Goal: Task Accomplishment & Management: Use online tool/utility

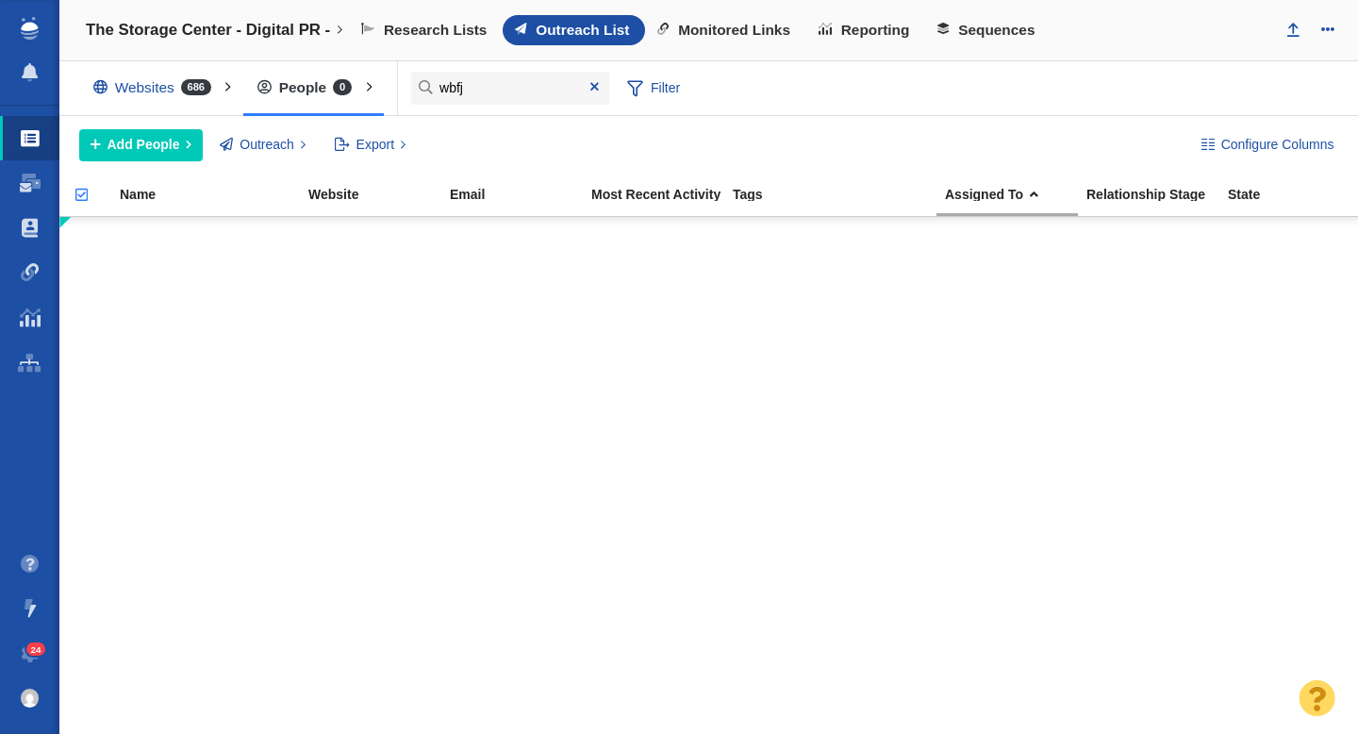
type input "wbfj"
click at [732, 25] on span "Monitored Links" at bounding box center [734, 30] width 112 height 17
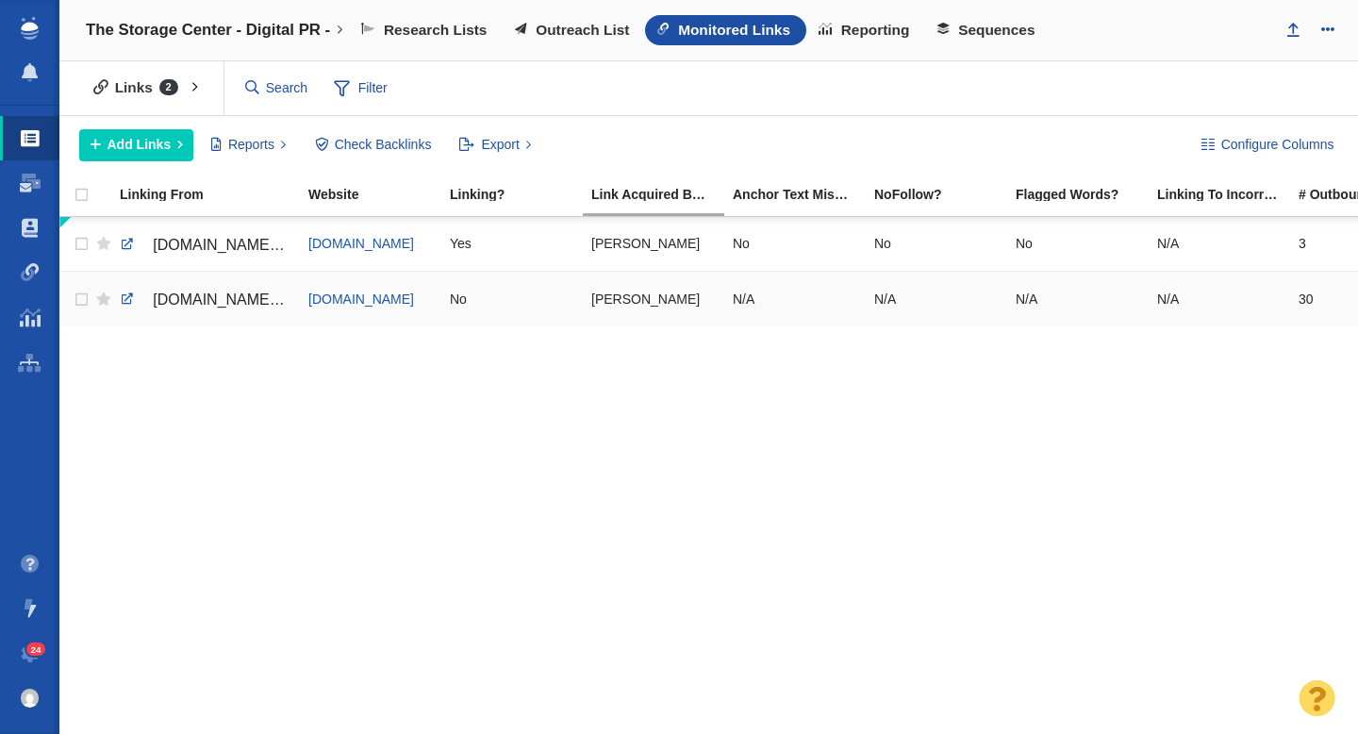
click at [239, 298] on span "wbfj.fm/friday-news-for-september-12-2025/" at bounding box center [280, 299] width 255 height 16
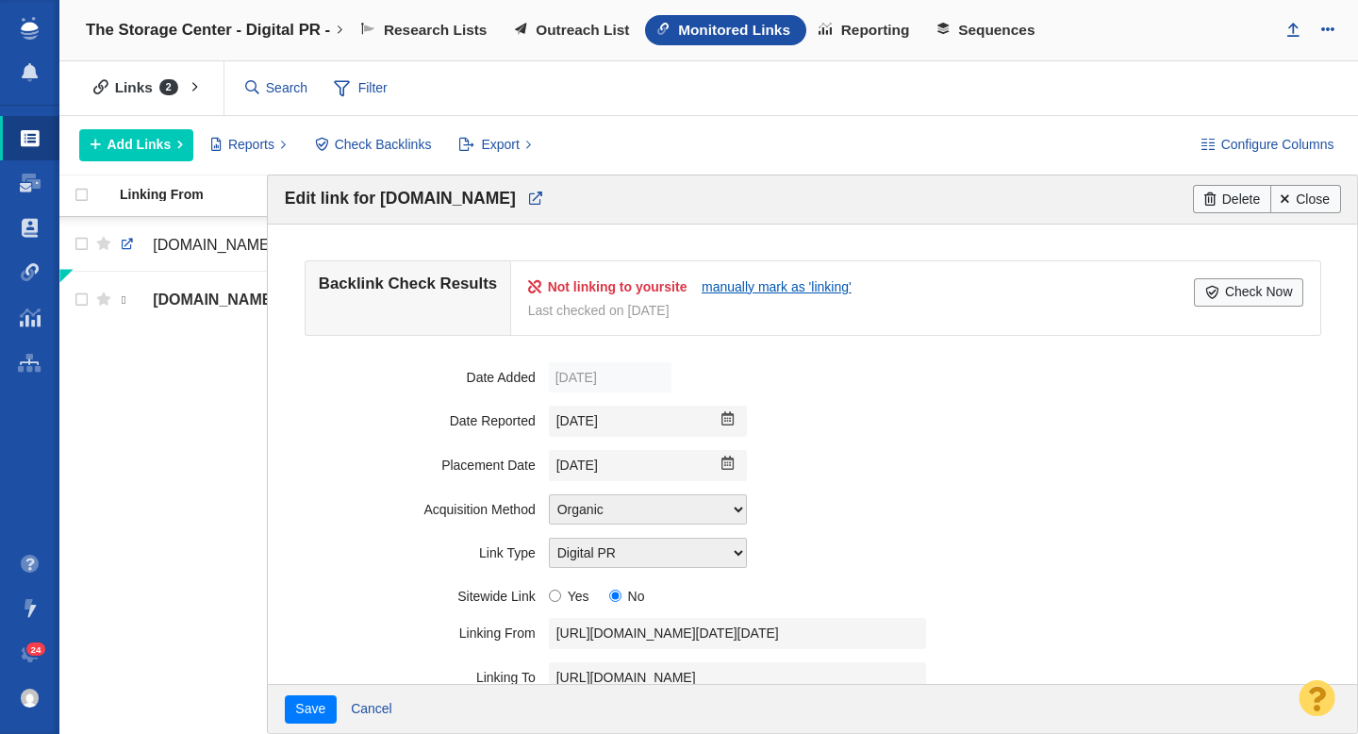
click at [790, 287] on link "manually mark as 'linking'" at bounding box center [777, 286] width 150 height 15
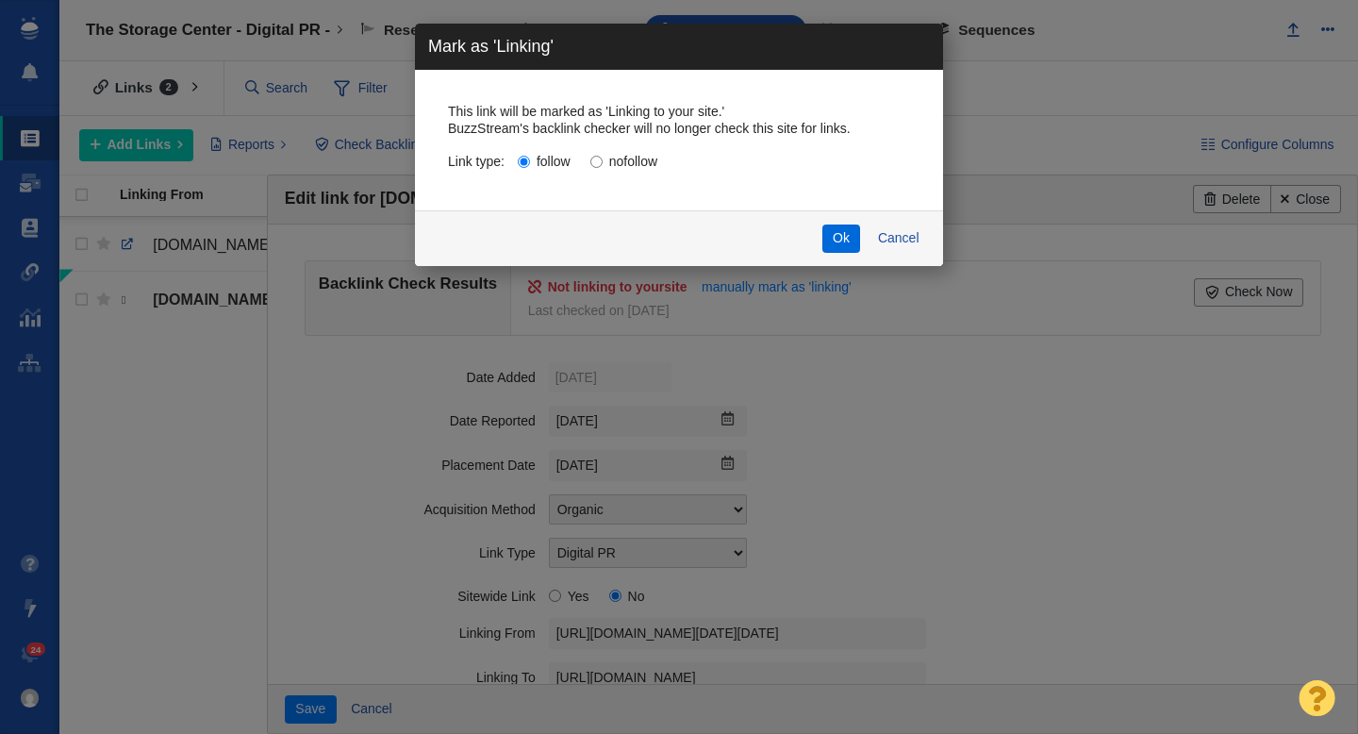
click at [838, 228] on button "Ok" at bounding box center [841, 238] width 39 height 28
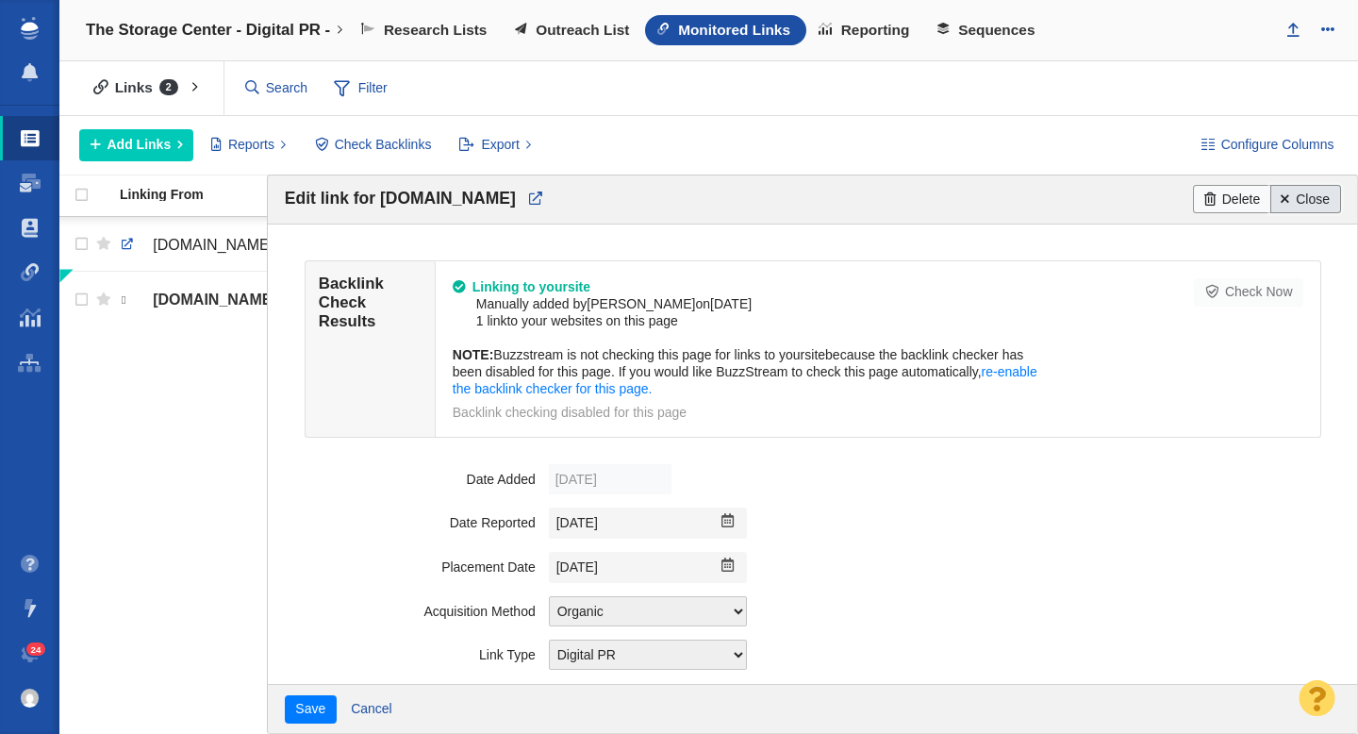
click at [1292, 194] on link "Close" at bounding box center [1305, 199] width 71 height 28
